Goal: Information Seeking & Learning: Learn about a topic

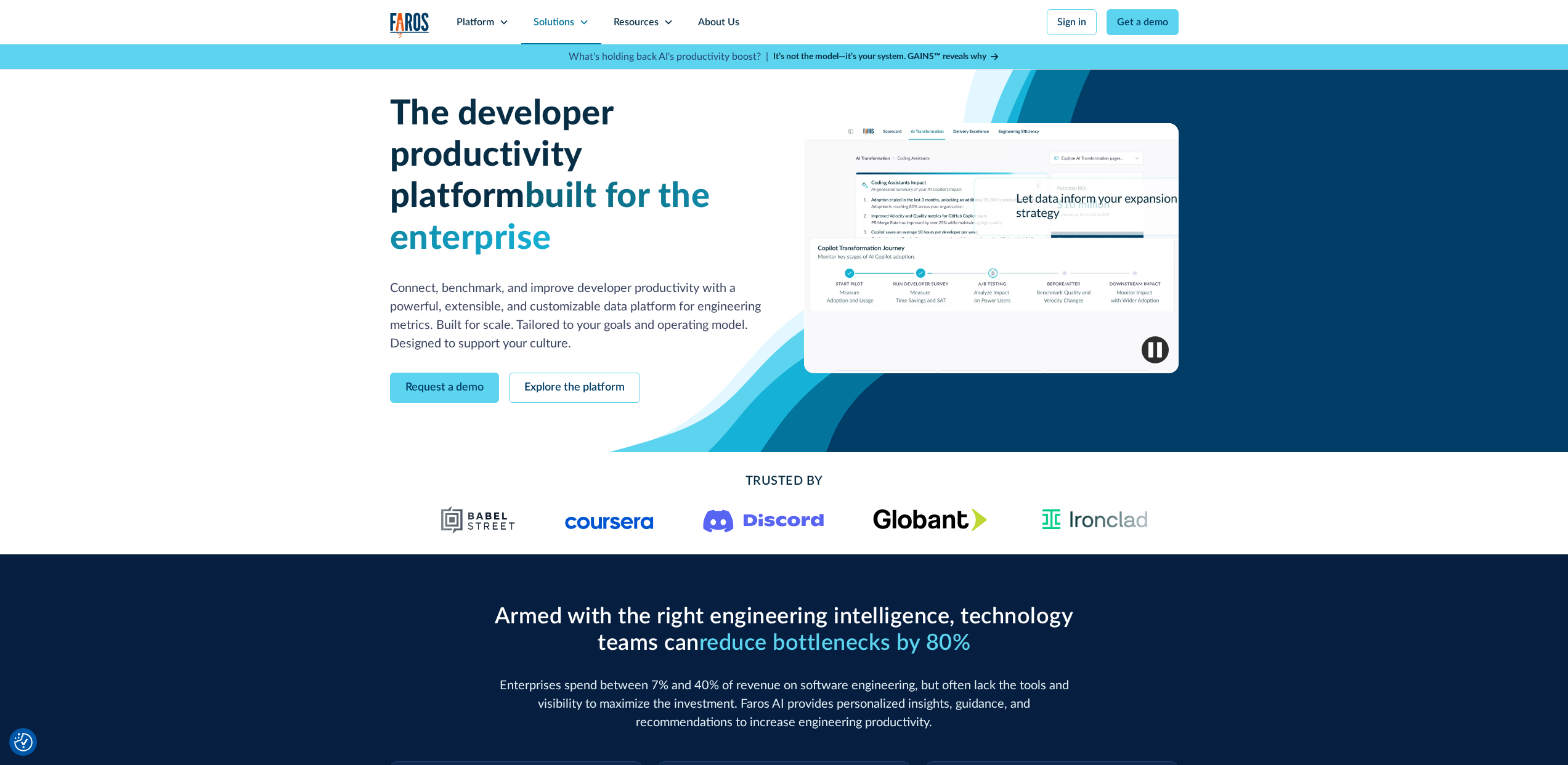
click at [572, 16] on div "Solutions" at bounding box center [554, 21] width 41 height 14
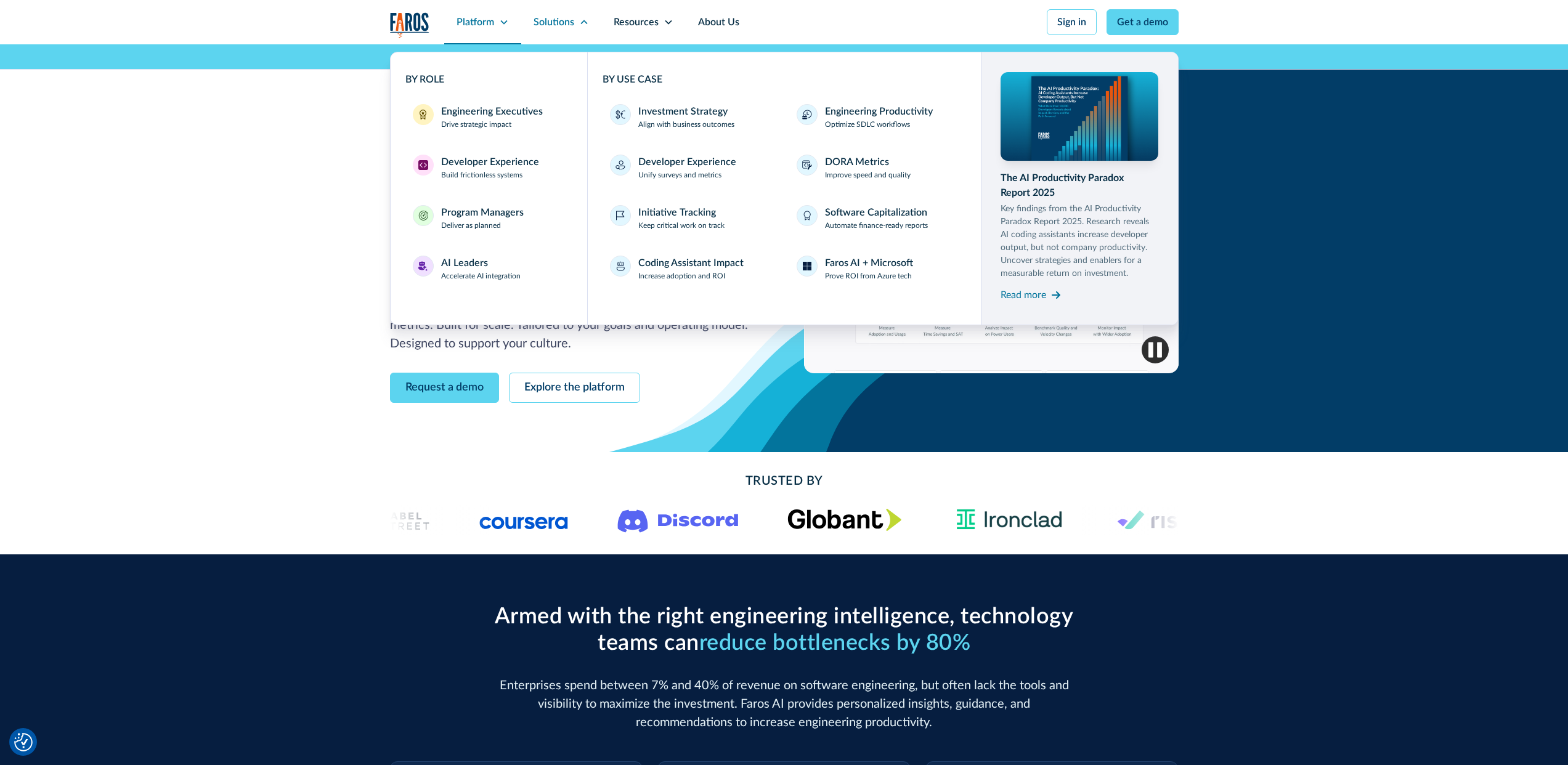
click at [489, 19] on div "Platform" at bounding box center [475, 21] width 37 height 14
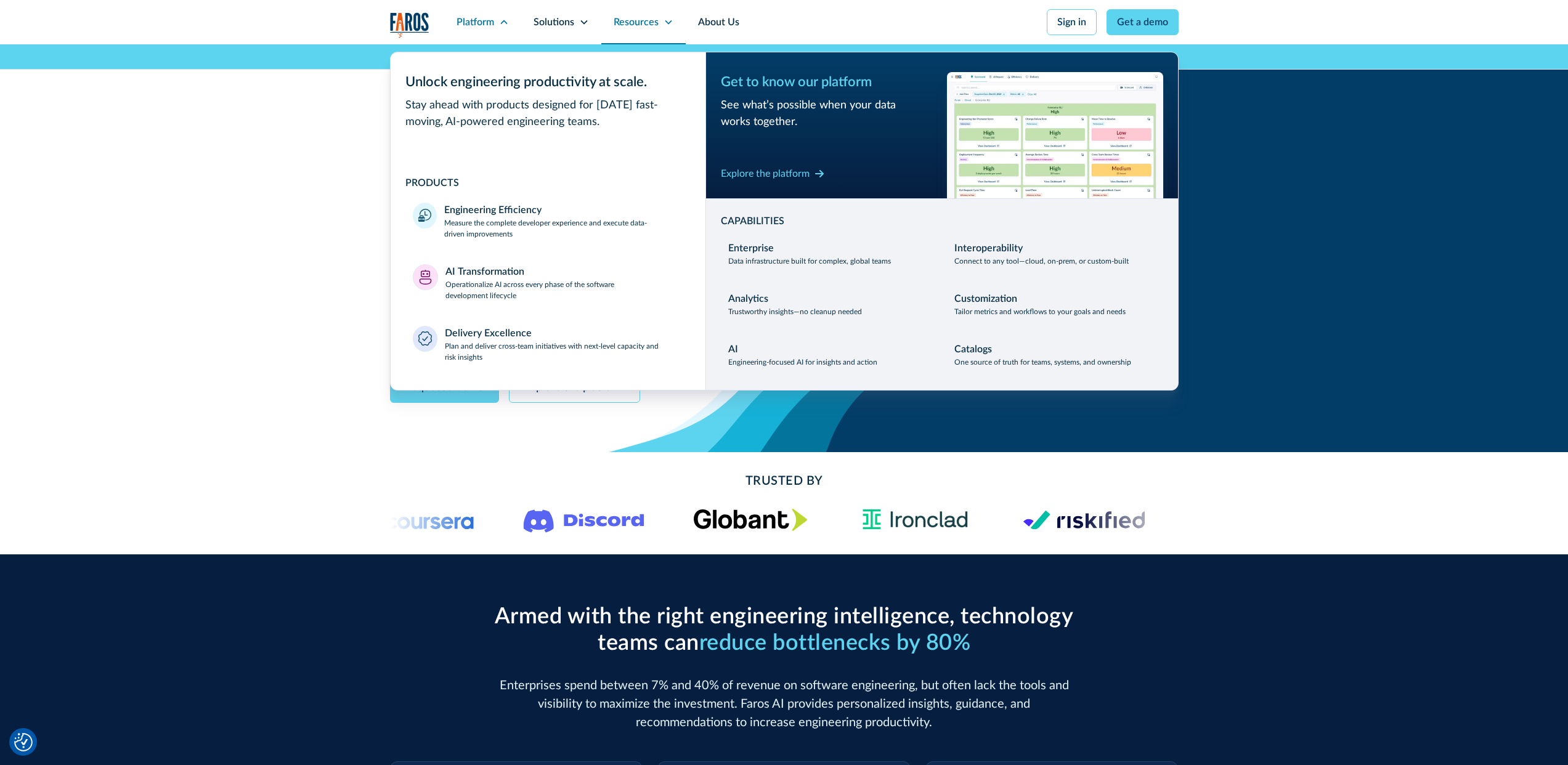
click at [632, 17] on div "Resources" at bounding box center [636, 21] width 45 height 14
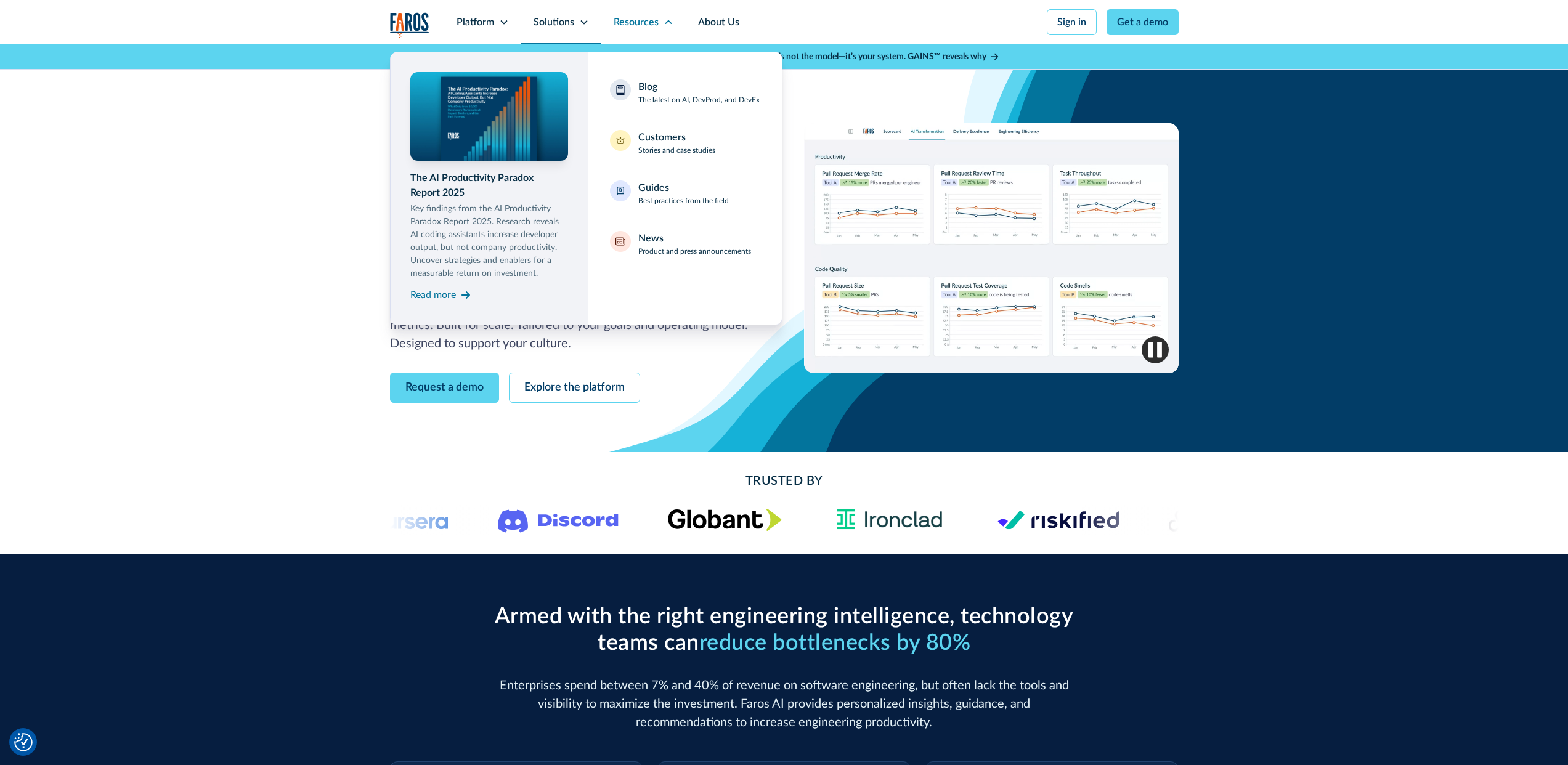
click at [548, 14] on div "Solutions" at bounding box center [554, 21] width 41 height 14
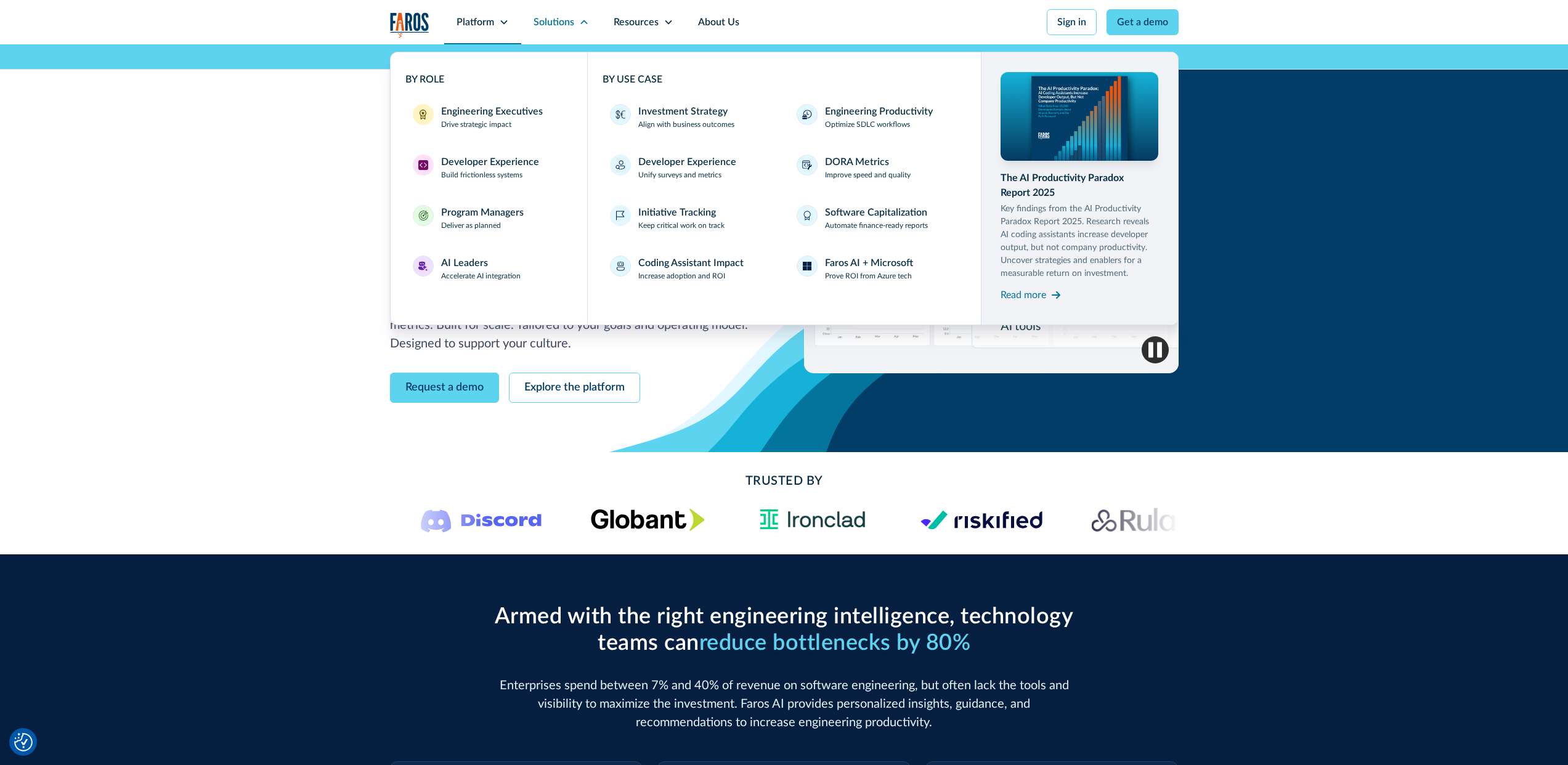
click at [485, 11] on div "Platform" at bounding box center [483, 22] width 77 height 44
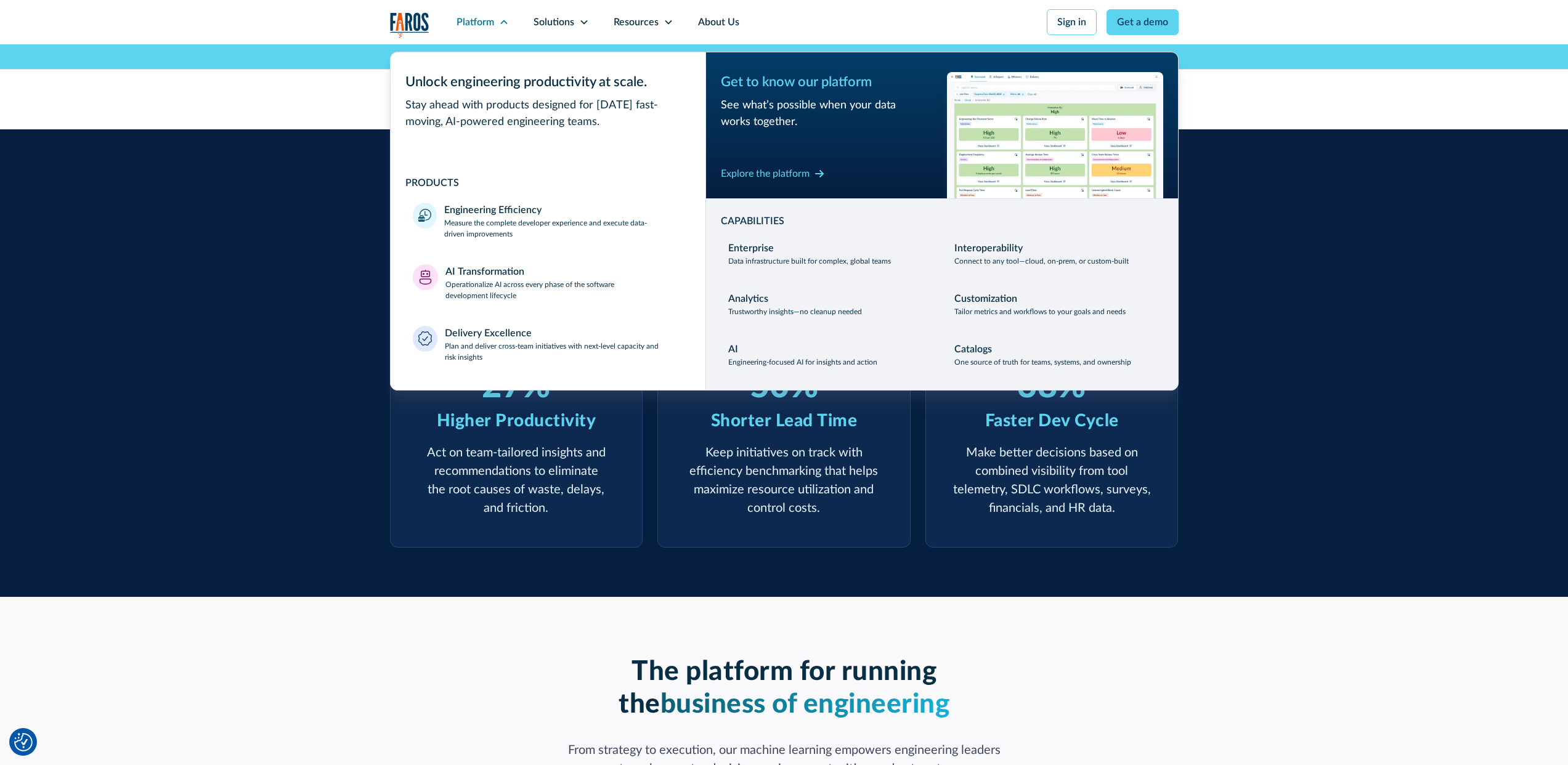
scroll to position [639, 0]
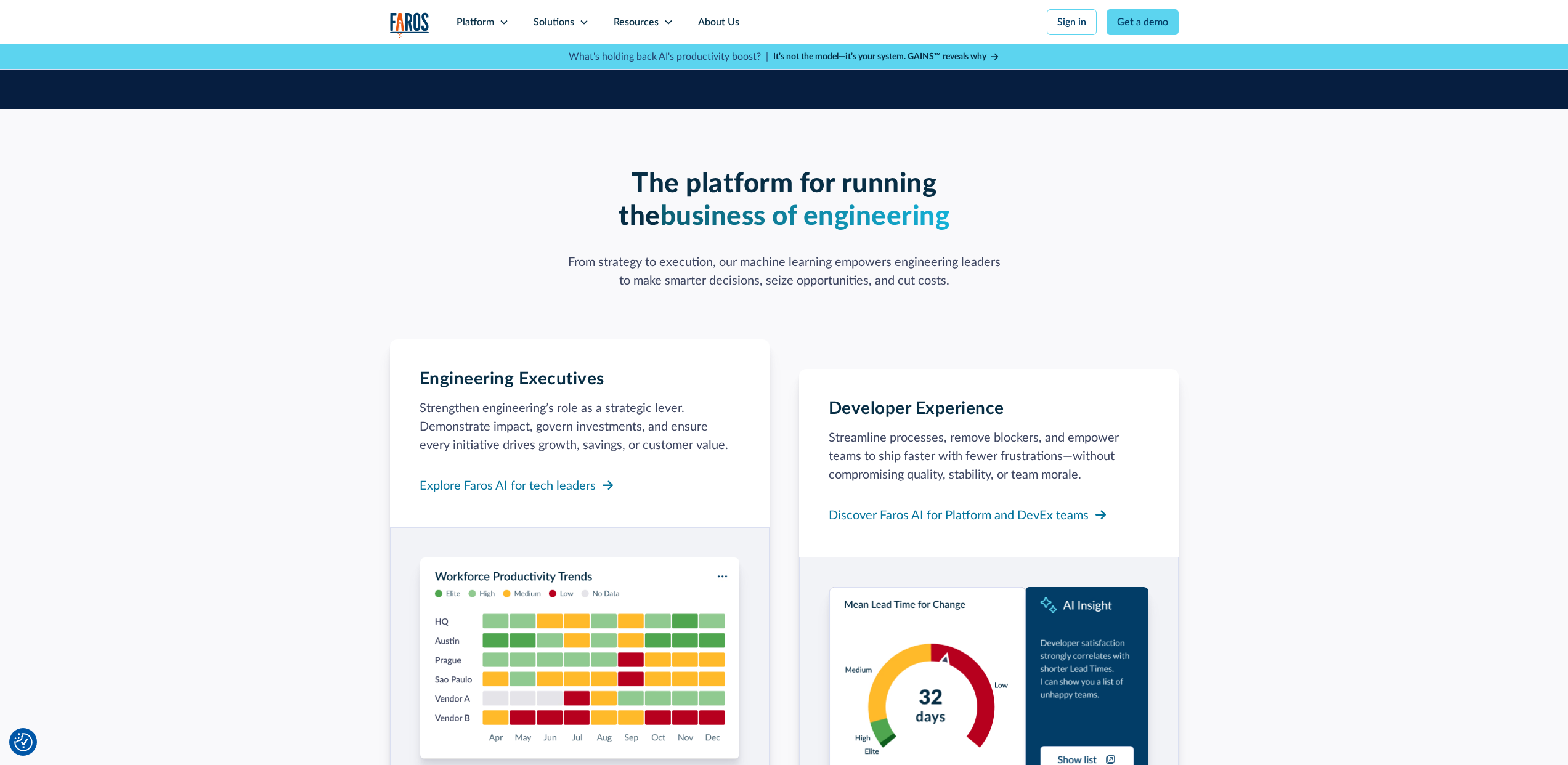
scroll to position [314, 0]
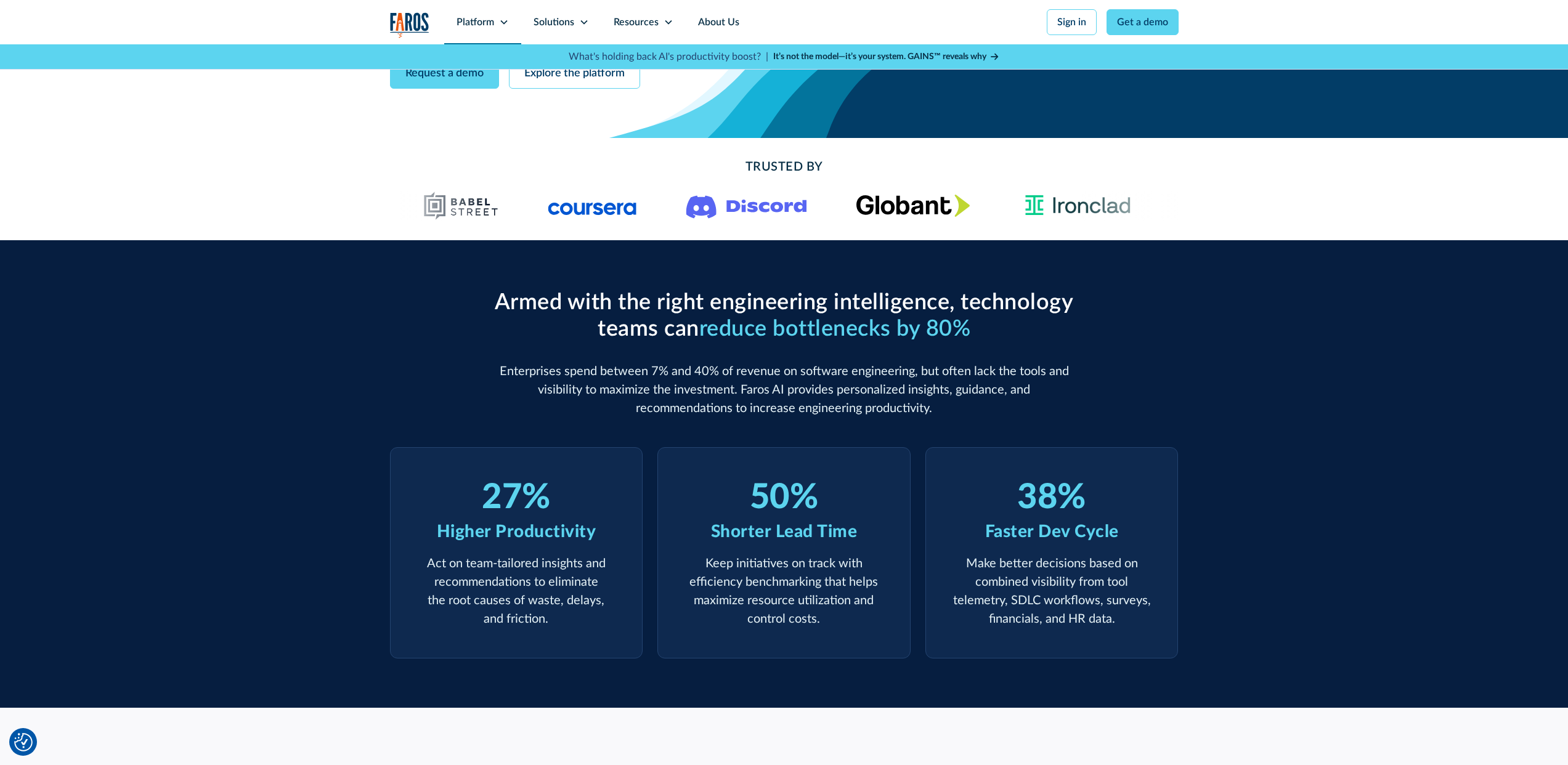
click at [497, 17] on div "Platform" at bounding box center [483, 22] width 77 height 44
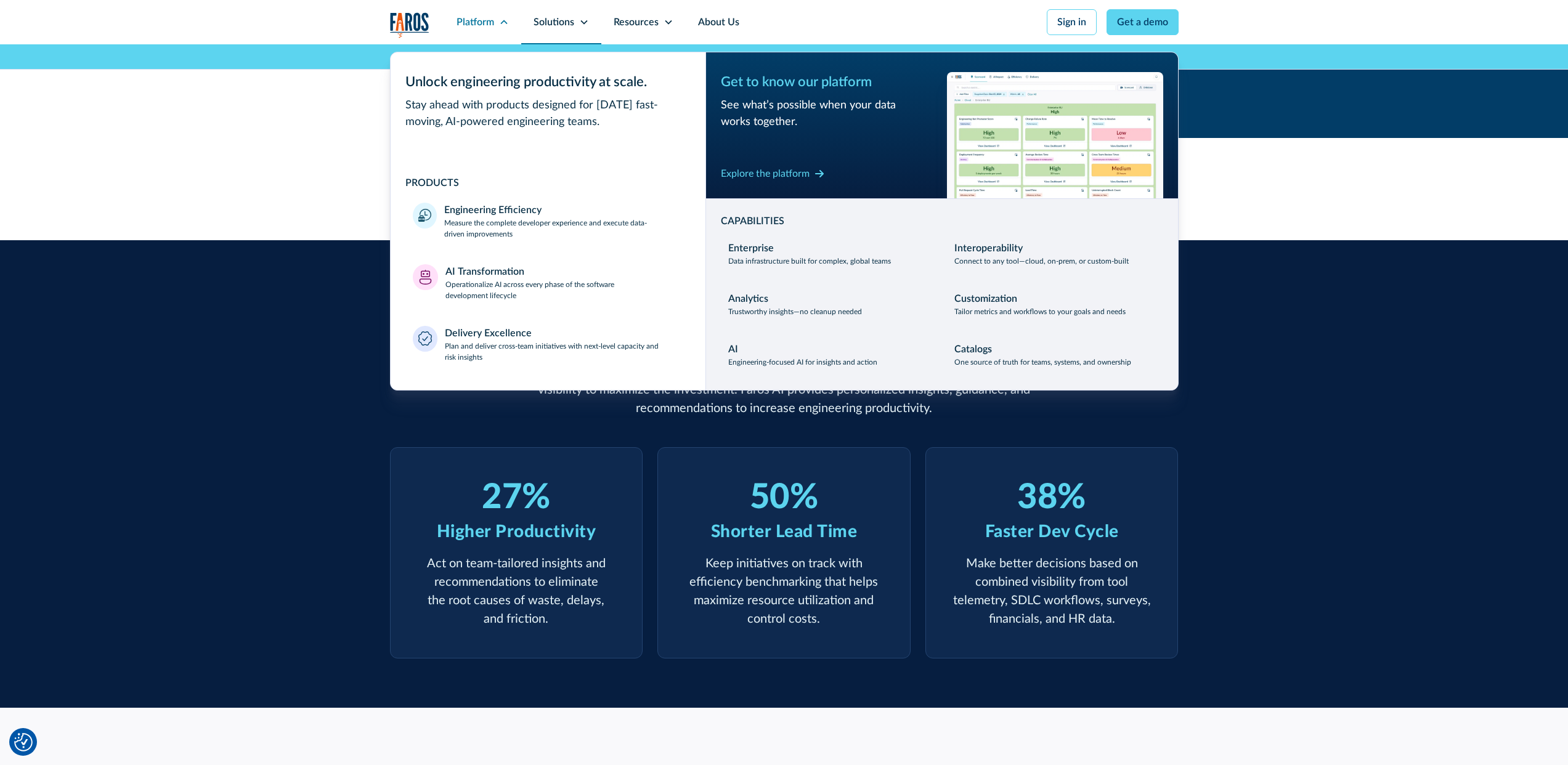
click at [575, 19] on div "Solutions" at bounding box center [561, 22] width 80 height 44
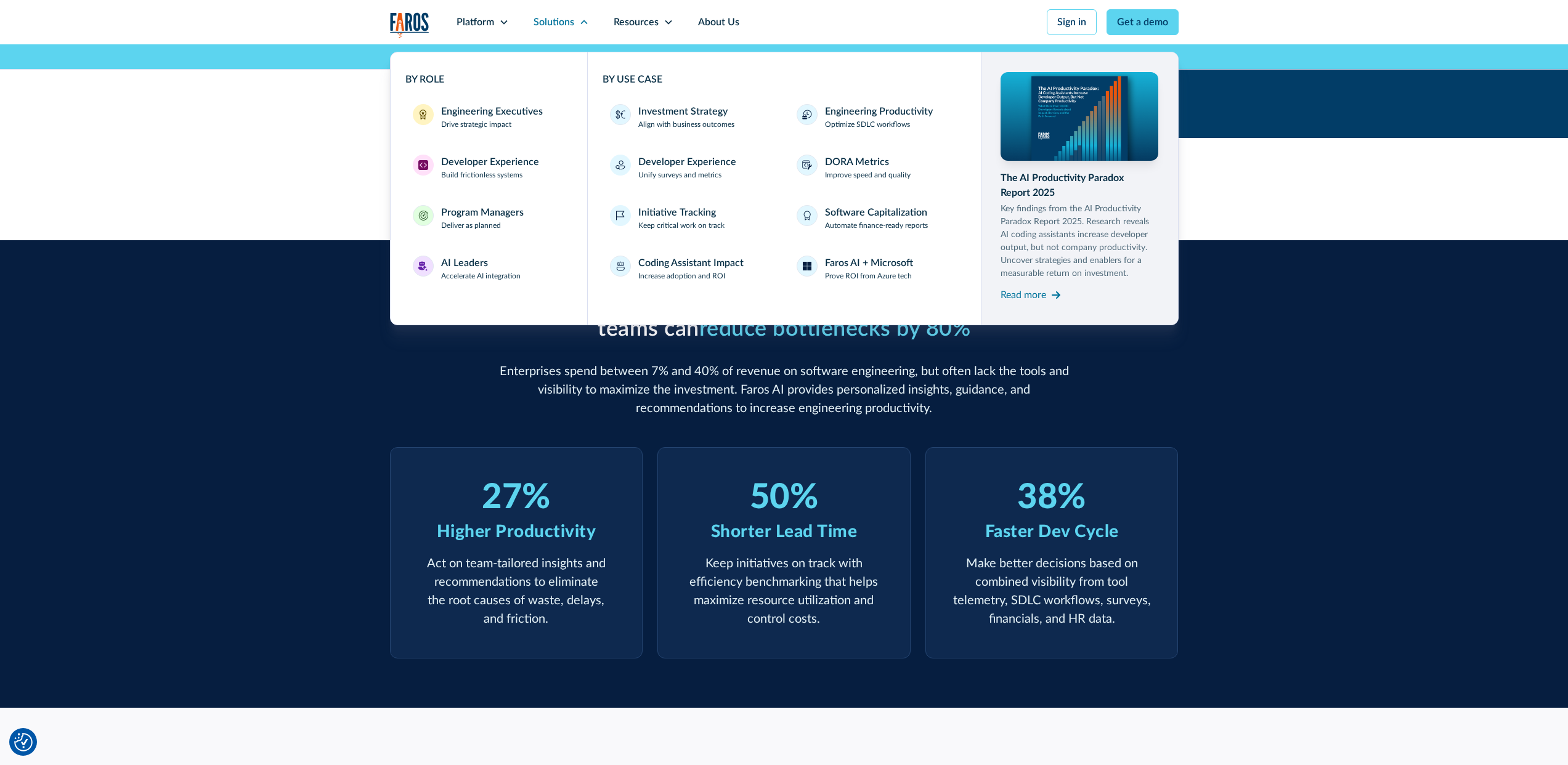
click at [346, 243] on div "Armed with the right engineering intelligence, technology teams can reduce bott…" at bounding box center [784, 474] width 1568 height 468
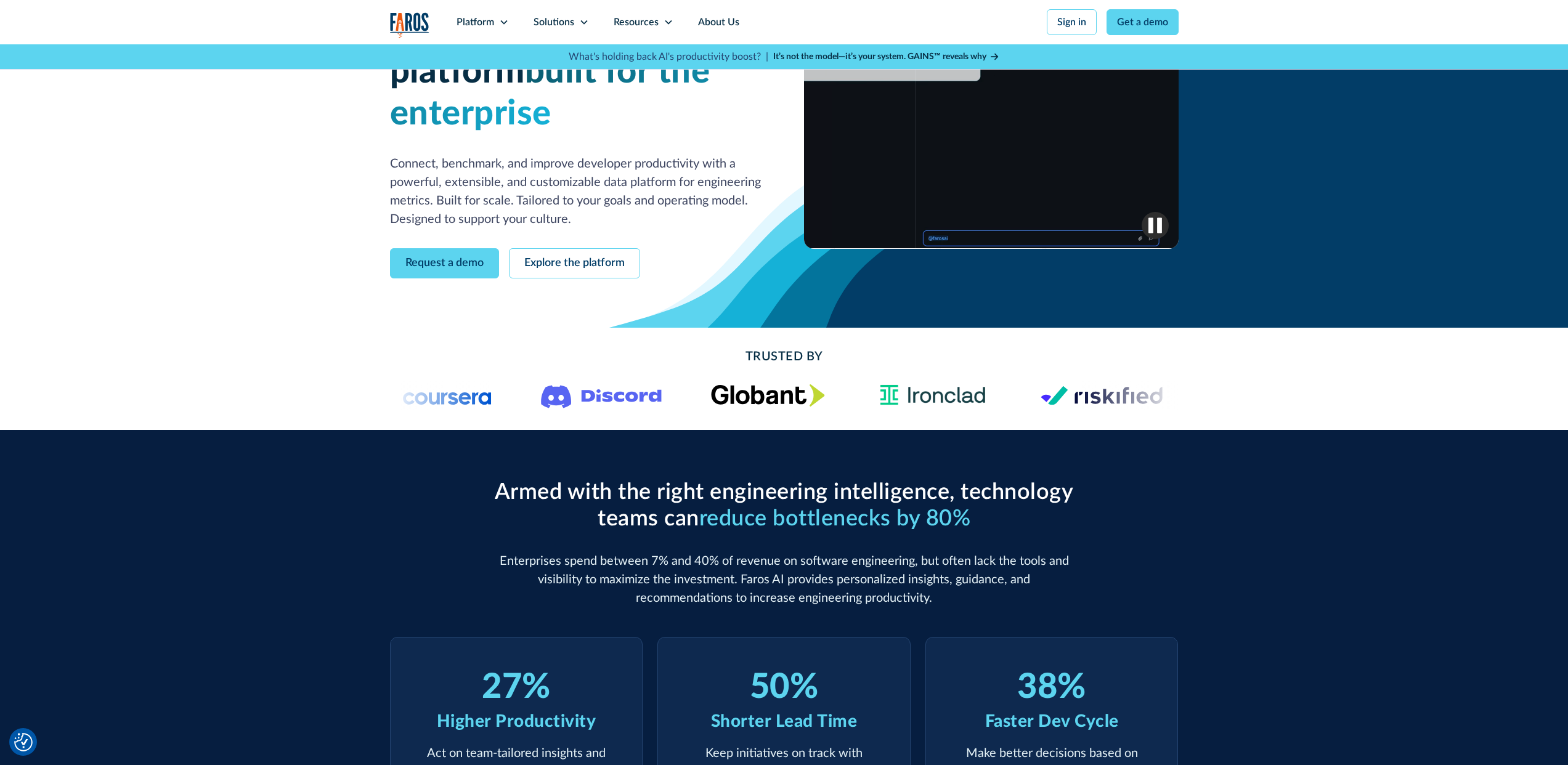
scroll to position [0, 0]
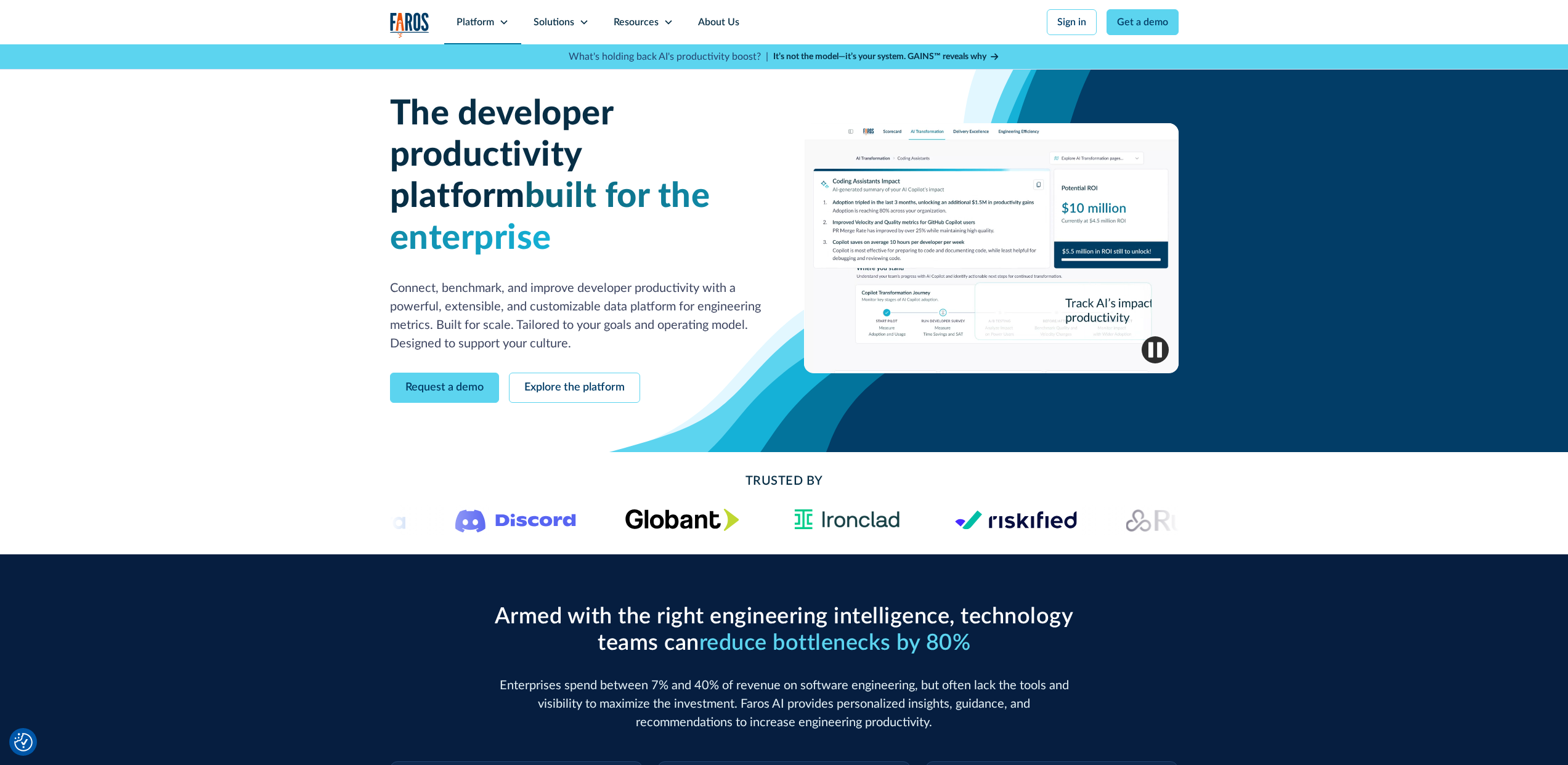
click at [490, 24] on div "Platform" at bounding box center [475, 21] width 37 height 14
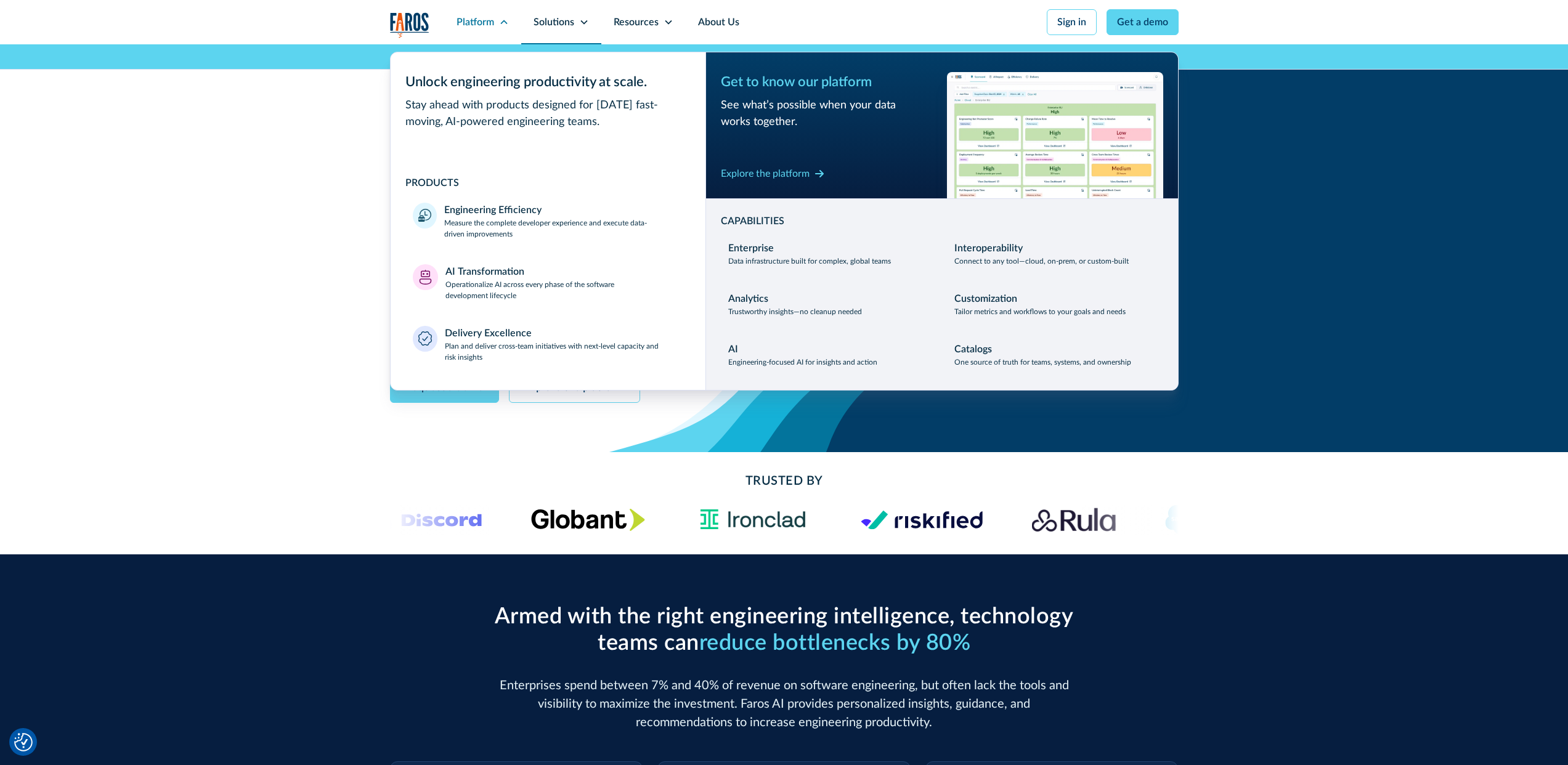
click at [577, 21] on div "Solutions" at bounding box center [561, 22] width 80 height 44
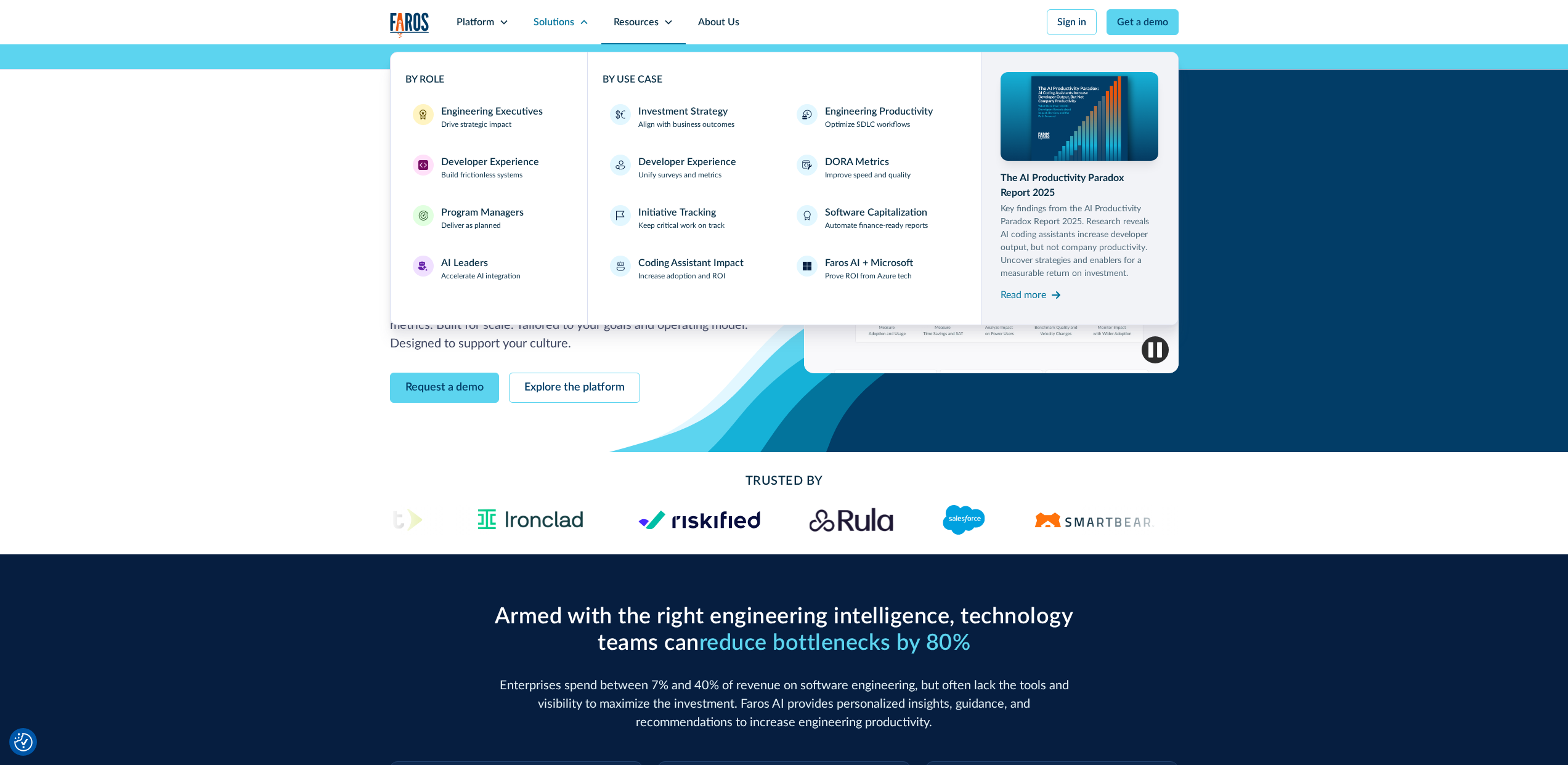
click at [644, 32] on div "Resources" at bounding box center [643, 22] width 84 height 44
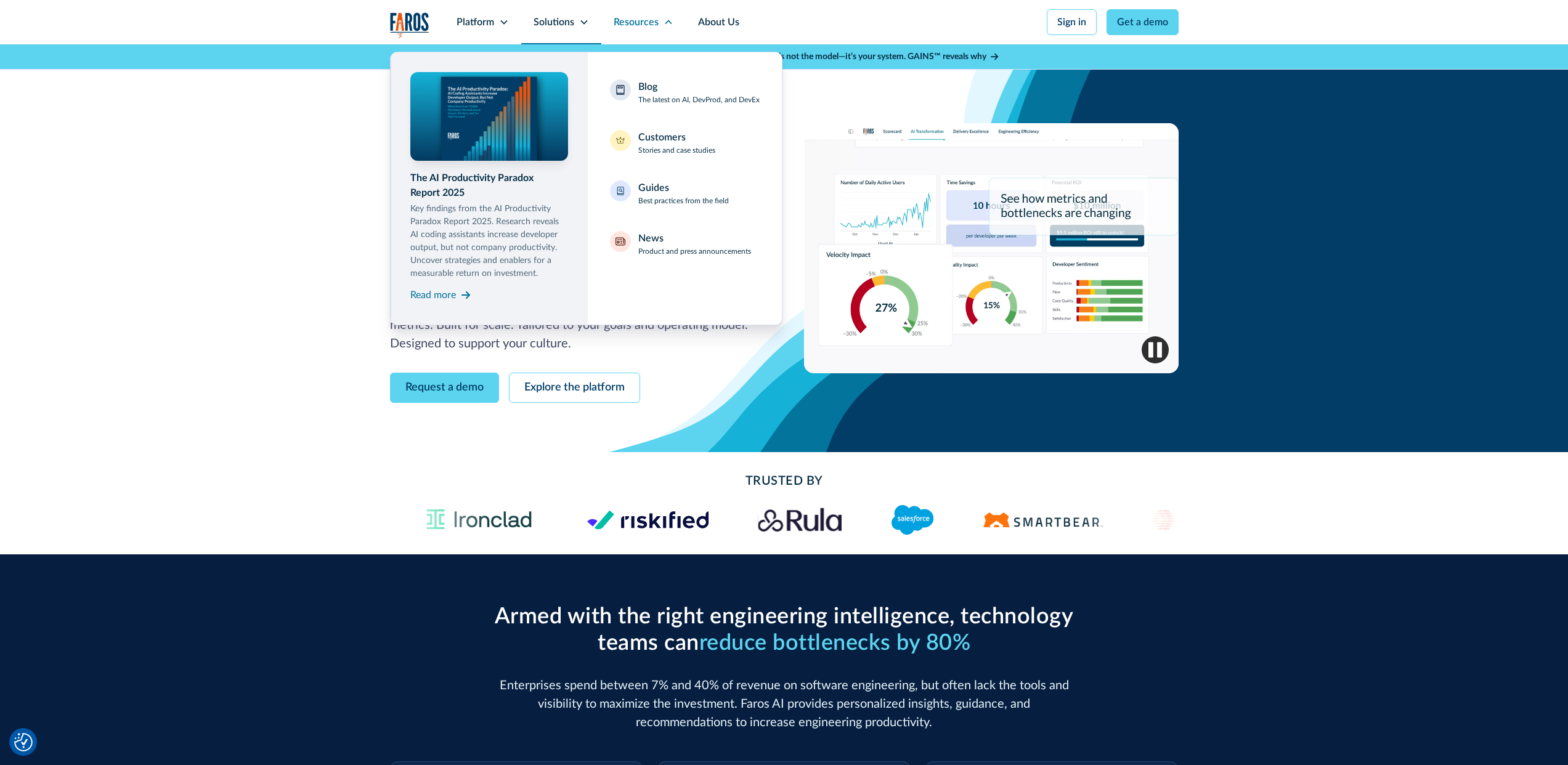
click at [551, 25] on div "Solutions" at bounding box center [554, 21] width 41 height 14
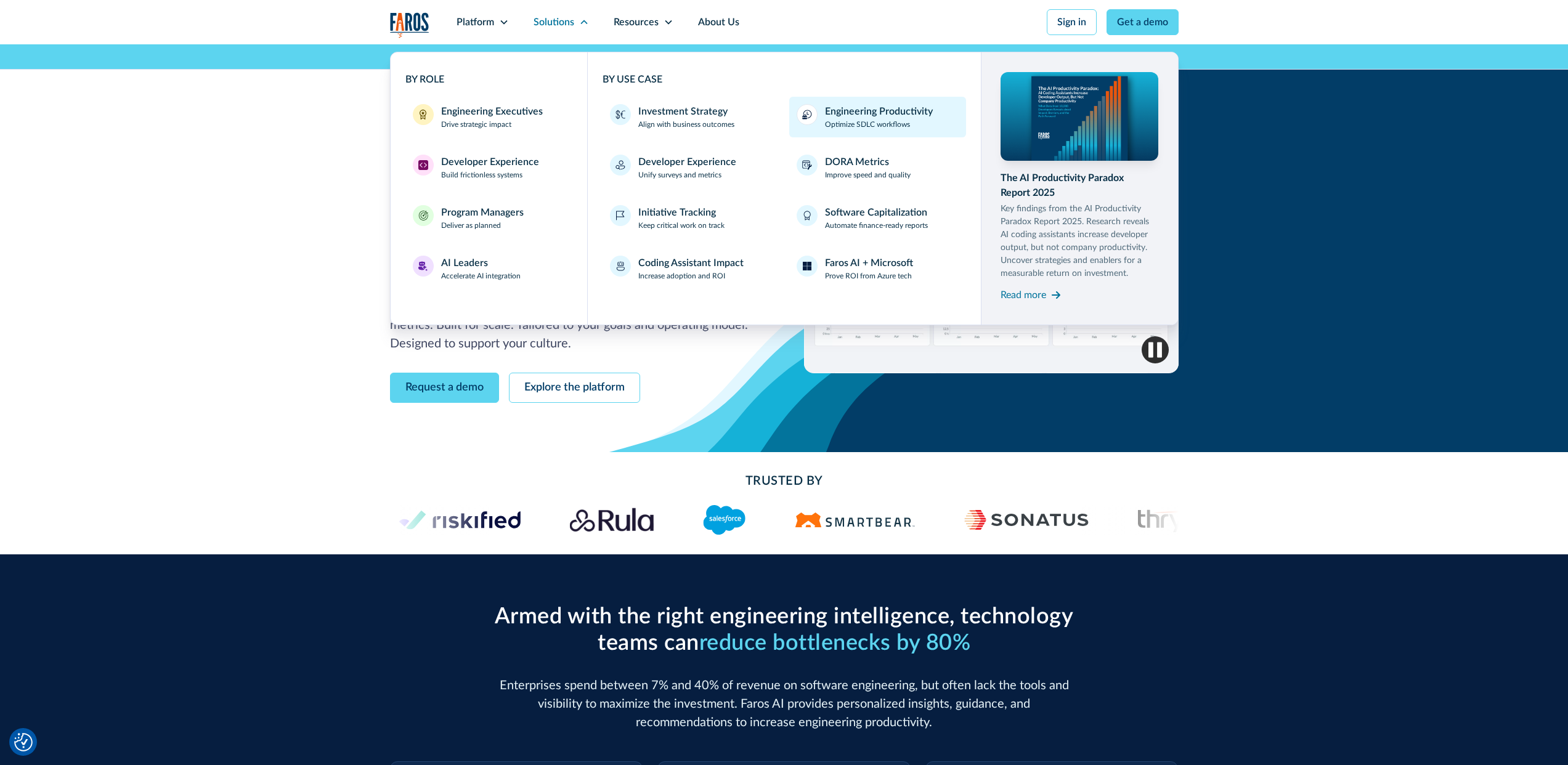
click at [866, 123] on p "Optimize SDLC workflows" at bounding box center [867, 124] width 85 height 11
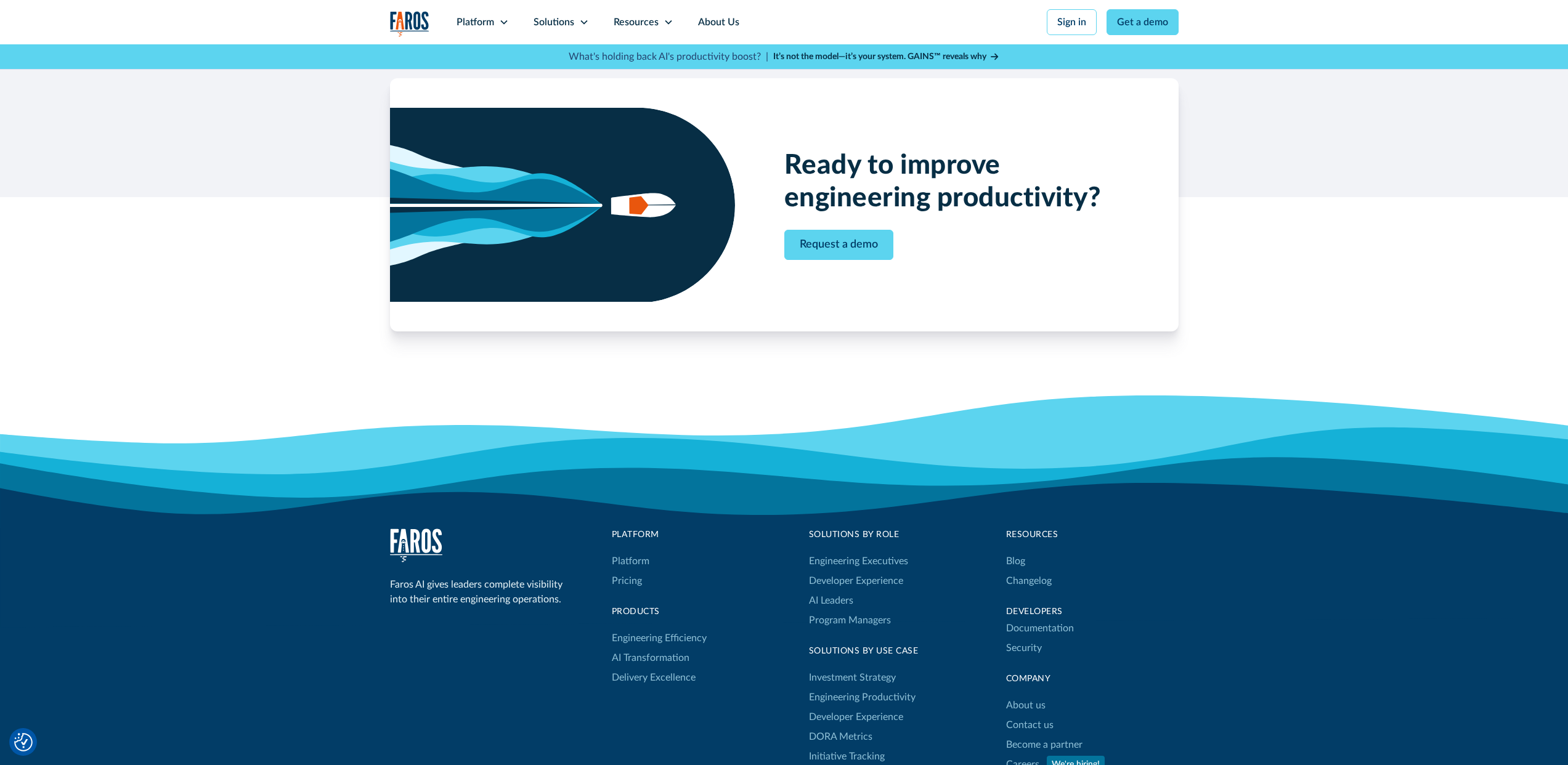
scroll to position [2483, 0]
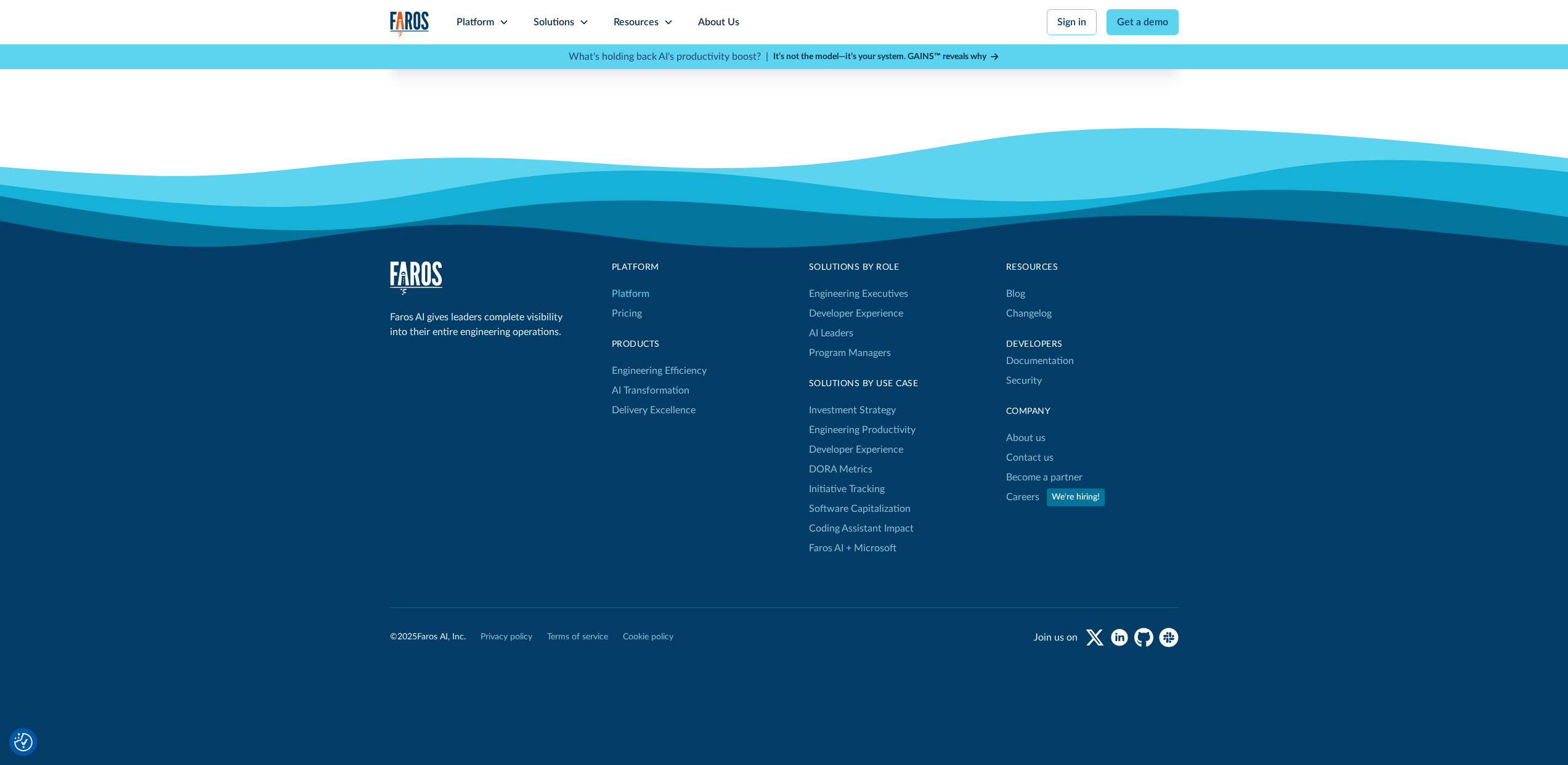
click at [619, 291] on link "Platform" at bounding box center [630, 293] width 37 height 20
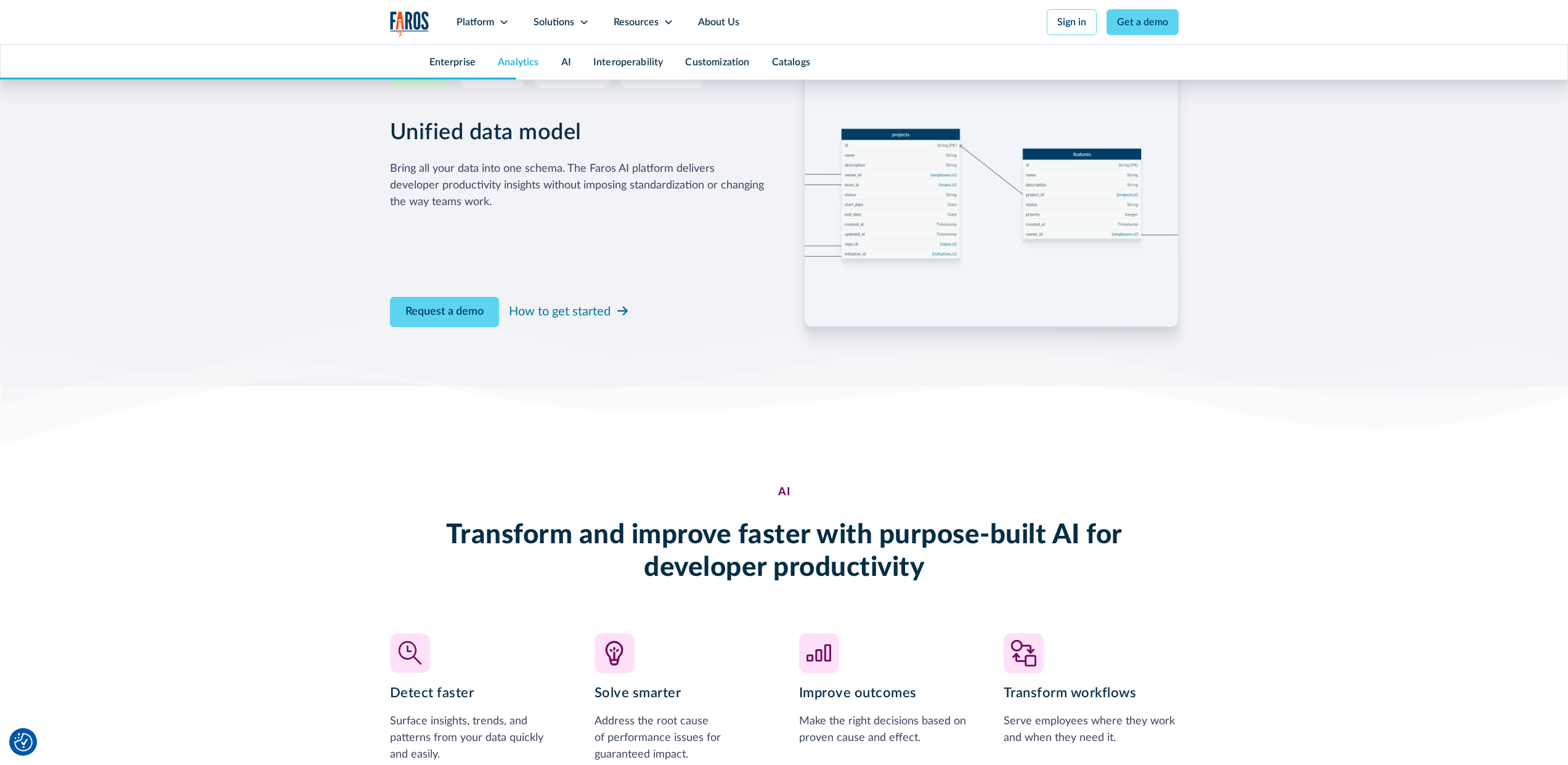
scroll to position [2823, 0]
